Goal: Transaction & Acquisition: Download file/media

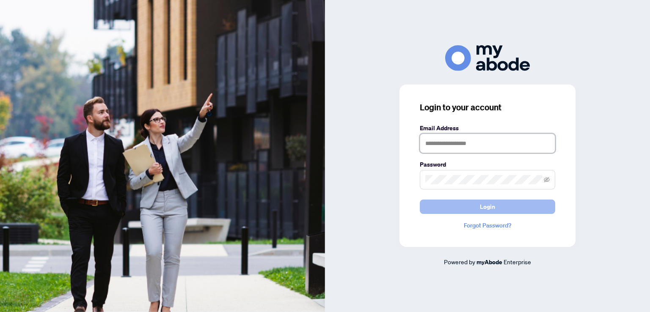
type input "**********"
click at [492, 211] on span "Login" at bounding box center [487, 207] width 15 height 14
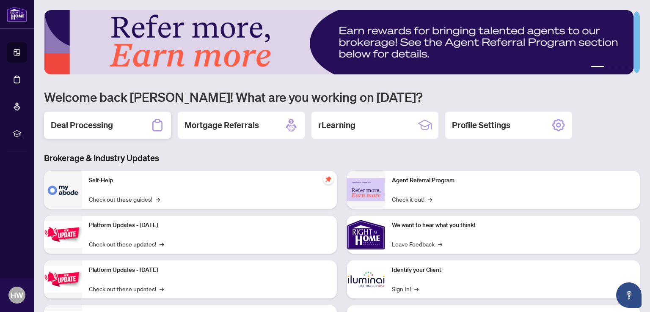
click at [154, 124] on icon at bounding box center [158, 125] width 14 height 14
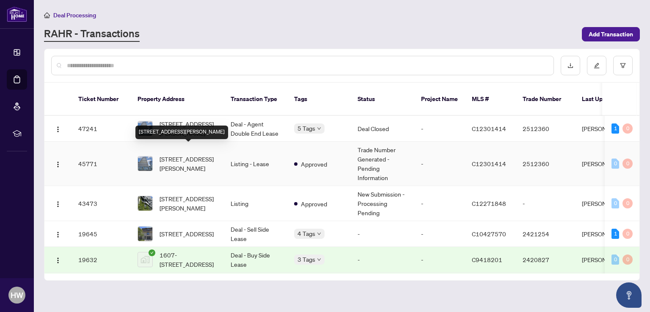
click at [180, 126] on div "[STREET_ADDRESS][PERSON_NAME]" at bounding box center [181, 133] width 93 height 14
click at [180, 123] on main "Deal Processing [PERSON_NAME] - Transactions Add Transaction Ticket Number Prop…" at bounding box center [342, 156] width 616 height 312
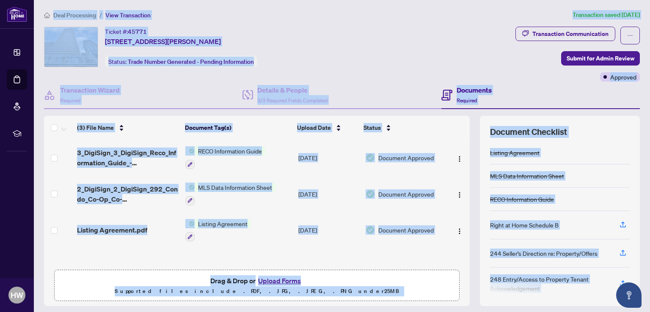
click at [428, 34] on div "Ticket #: 45771 [STREET_ADDRESS][PERSON_NAME] Status: Trade Number Generated - …" at bounding box center [278, 47] width 468 height 41
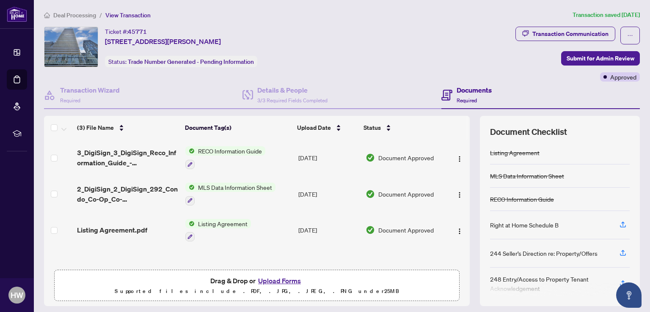
click at [467, 120] on th at bounding box center [468, 128] width 3 height 24
click at [567, 30] on div "Transaction Communication" at bounding box center [570, 34] width 76 height 14
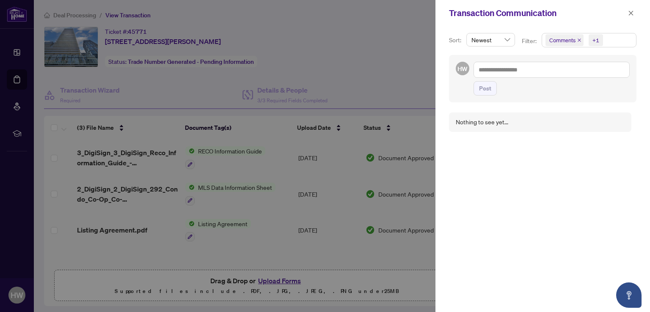
click at [381, 69] on div at bounding box center [325, 156] width 650 height 312
click at [395, 65] on div at bounding box center [325, 156] width 650 height 312
click at [628, 11] on icon "close" at bounding box center [631, 13] width 6 height 6
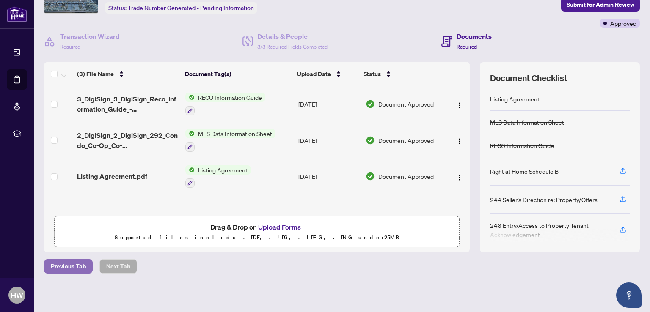
click at [69, 266] on span "Previous Tab" at bounding box center [68, 267] width 35 height 14
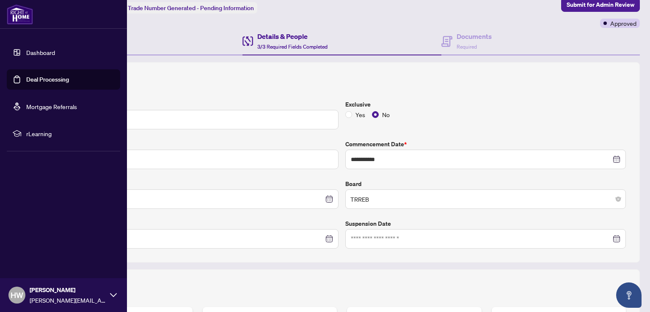
click at [28, 51] on link "Dashboard" at bounding box center [40, 53] width 29 height 8
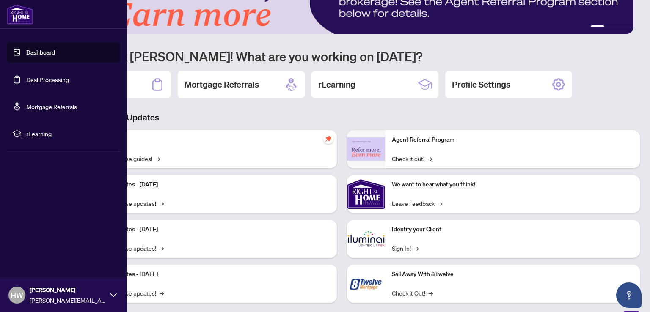
scroll to position [53, 0]
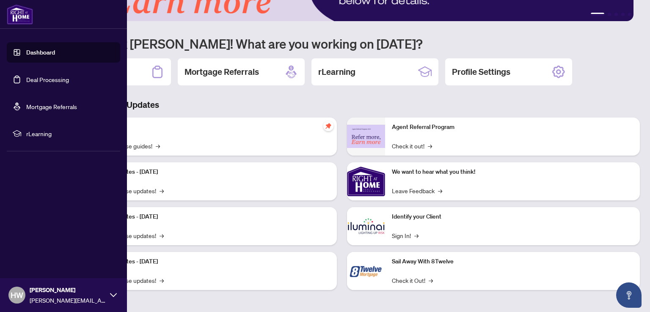
click at [45, 78] on link "Deal Processing" at bounding box center [47, 80] width 43 height 8
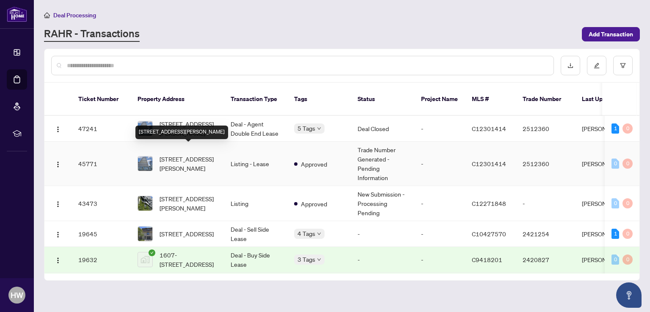
click at [190, 154] on span "[STREET_ADDRESS][PERSON_NAME]" at bounding box center [188, 163] width 58 height 19
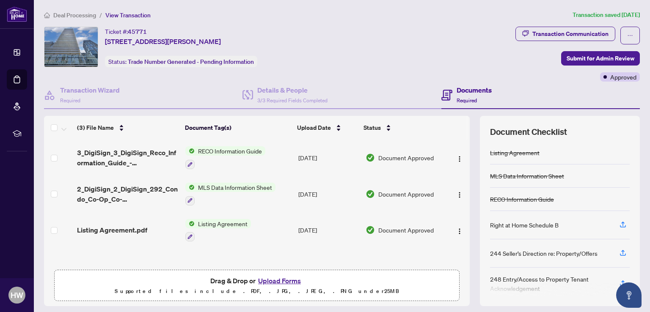
click at [467, 124] on th at bounding box center [468, 128] width 3 height 24
click at [587, 31] on div "Transaction Communication" at bounding box center [570, 34] width 76 height 14
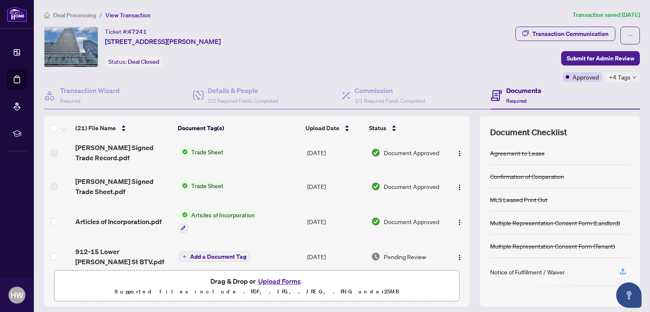
scroll to position [127, 0]
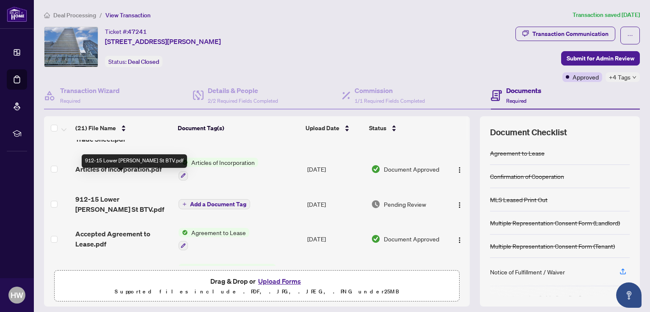
click at [151, 194] on span "912-15 Lower Jarvis St BTV.pdf" at bounding box center [123, 204] width 96 height 20
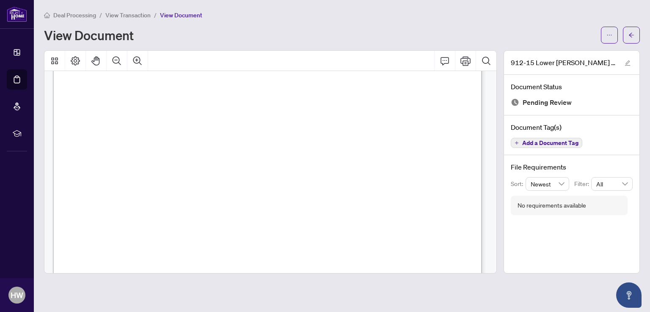
scroll to position [85, 0]
click at [470, 63] on button "Print" at bounding box center [465, 61] width 20 height 20
click at [56, 64] on icon "Thumbnails" at bounding box center [54, 61] width 10 height 10
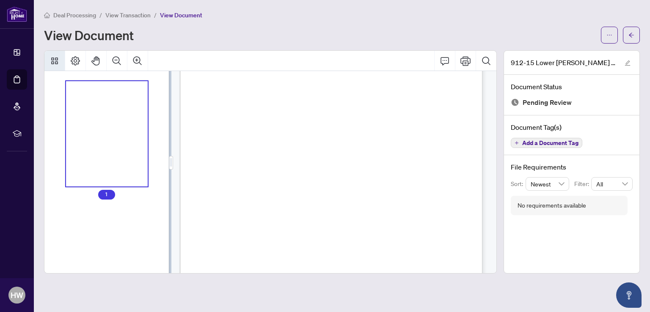
scroll to position [59, 0]
click at [72, 64] on icon "Page Layout" at bounding box center [75, 61] width 10 height 10
click at [609, 36] on icon "ellipsis" at bounding box center [609, 35] width 6 height 6
click at [551, 52] on span "Download" at bounding box center [579, 53] width 64 height 9
